Goal: Find specific page/section: Find specific page/section

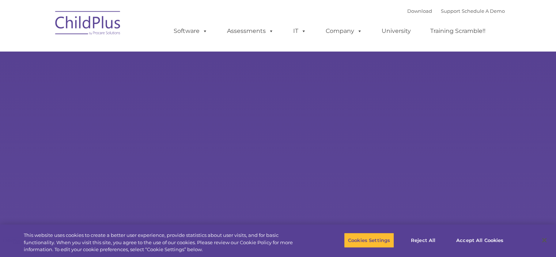
type input ""
select select "MEDIUM"
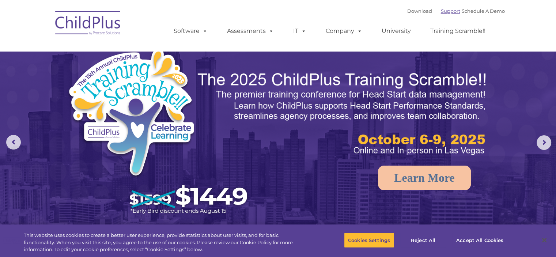
click at [442, 11] on link "Support" at bounding box center [450, 11] width 19 height 6
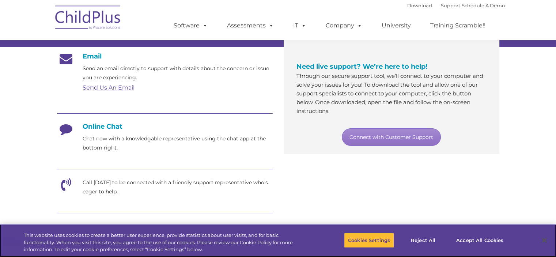
scroll to position [127, 0]
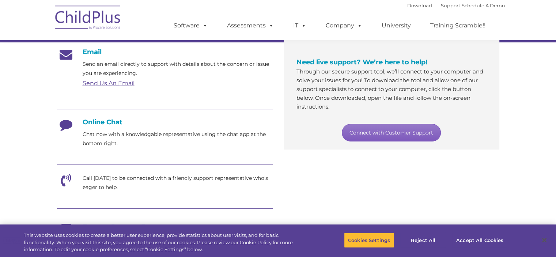
click at [392, 130] on link "Connect with Customer Support" at bounding box center [391, 133] width 99 height 18
